Goal: Navigation & Orientation: Find specific page/section

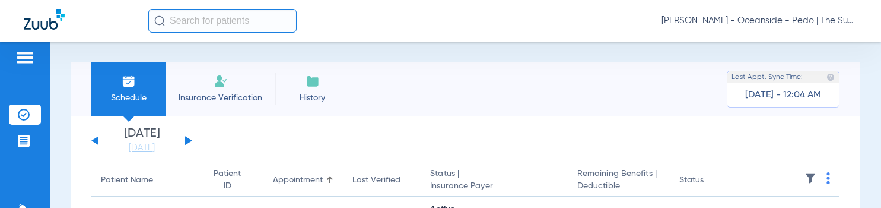
click at [209, 81] on li "Insurance Verification" at bounding box center [221, 88] width 110 height 53
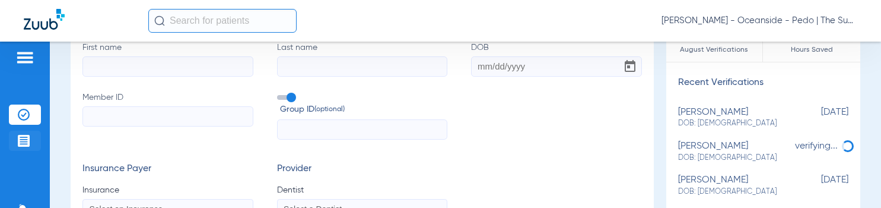
click at [24, 133] on li "Treatment Acceptance" at bounding box center [25, 141] width 32 height 20
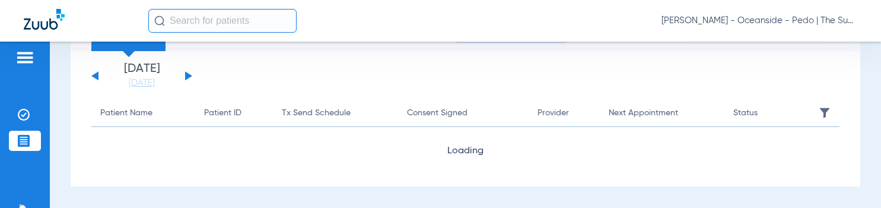
click at [21, 103] on div "Patients Insurance Verification Treatment Acceptance Communication Activity App…" at bounding box center [25, 146] width 50 height 208
click at [19, 112] on img at bounding box center [24, 115] width 12 height 12
